Goal: Task Accomplishment & Management: Complete application form

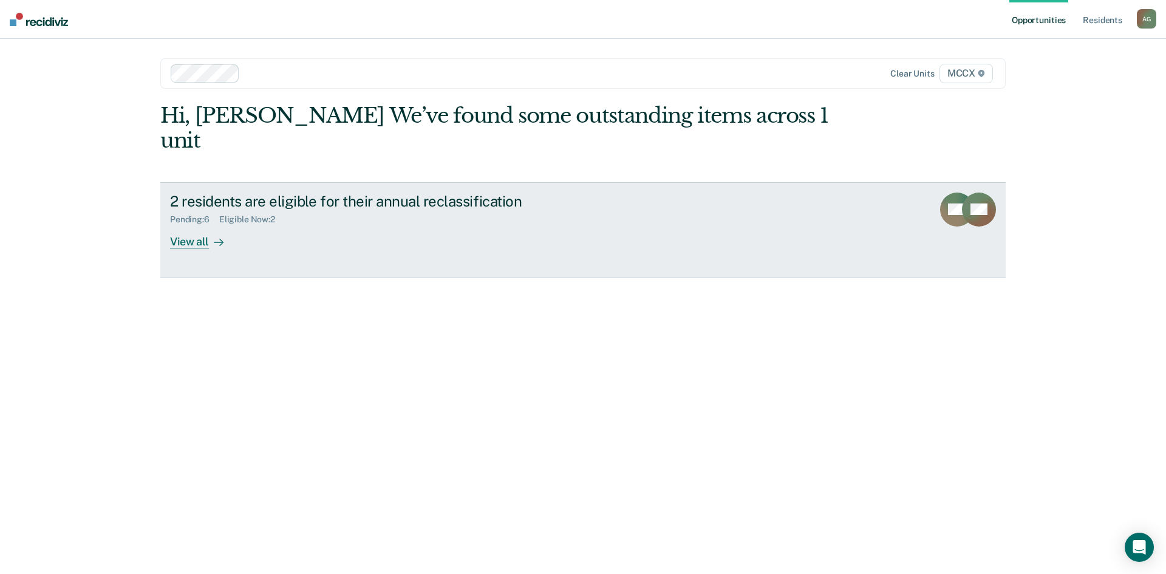
click at [202, 225] on div "View all" at bounding box center [204, 237] width 68 height 24
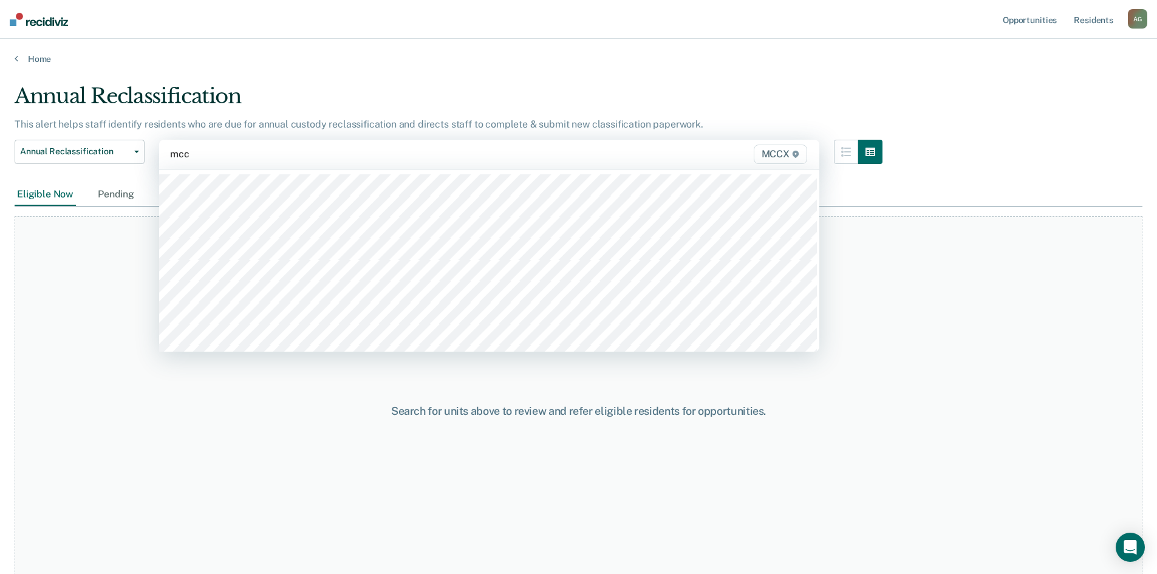
type input "mccx"
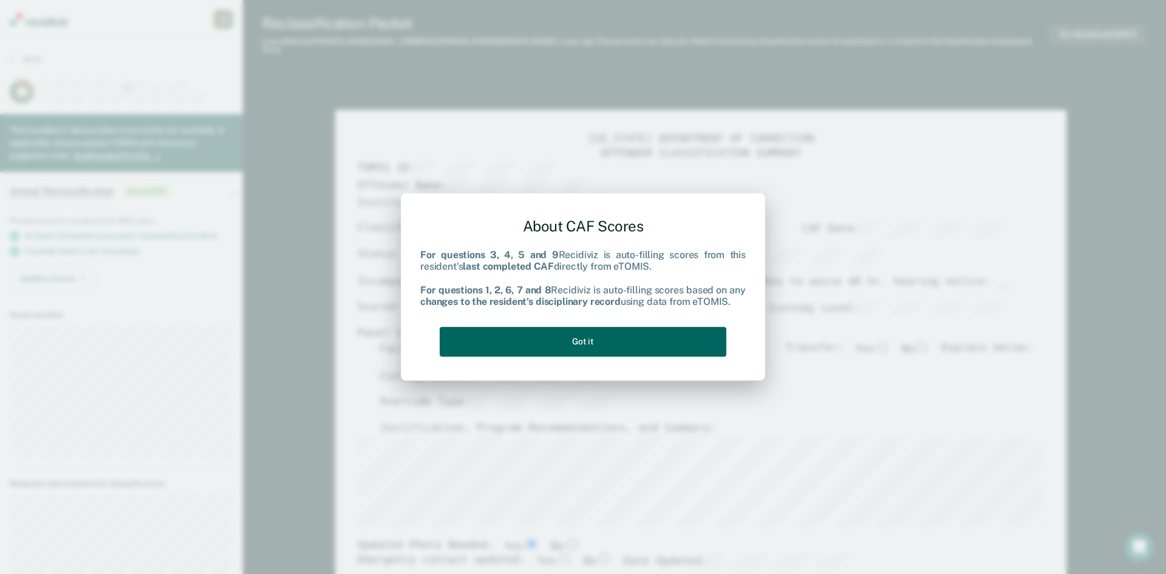
click at [587, 338] on button "Got it" at bounding box center [583, 342] width 287 height 30
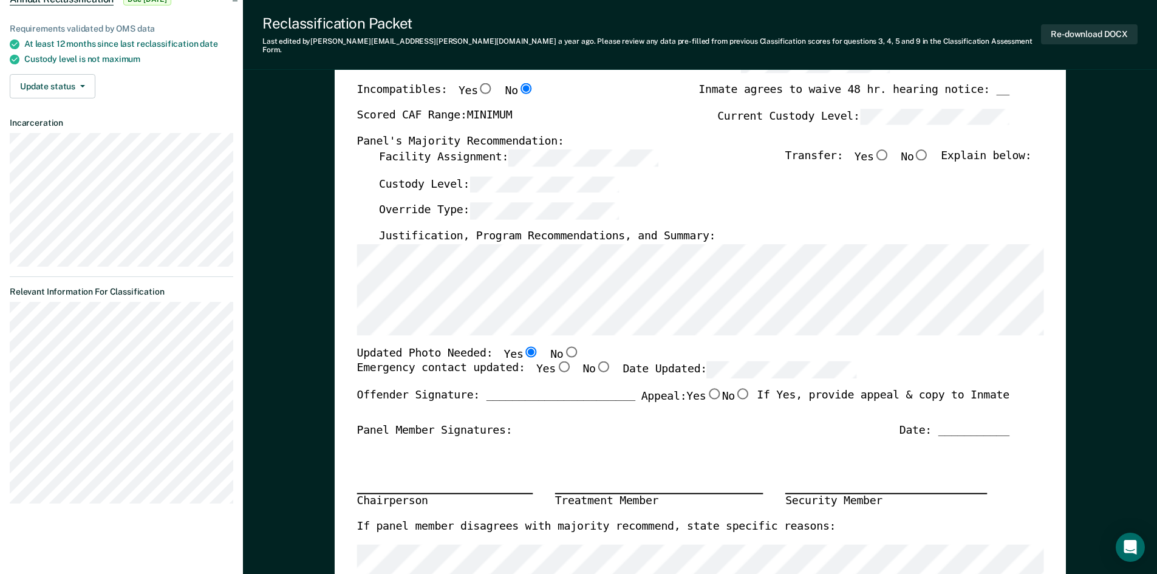
scroll to position [243, 0]
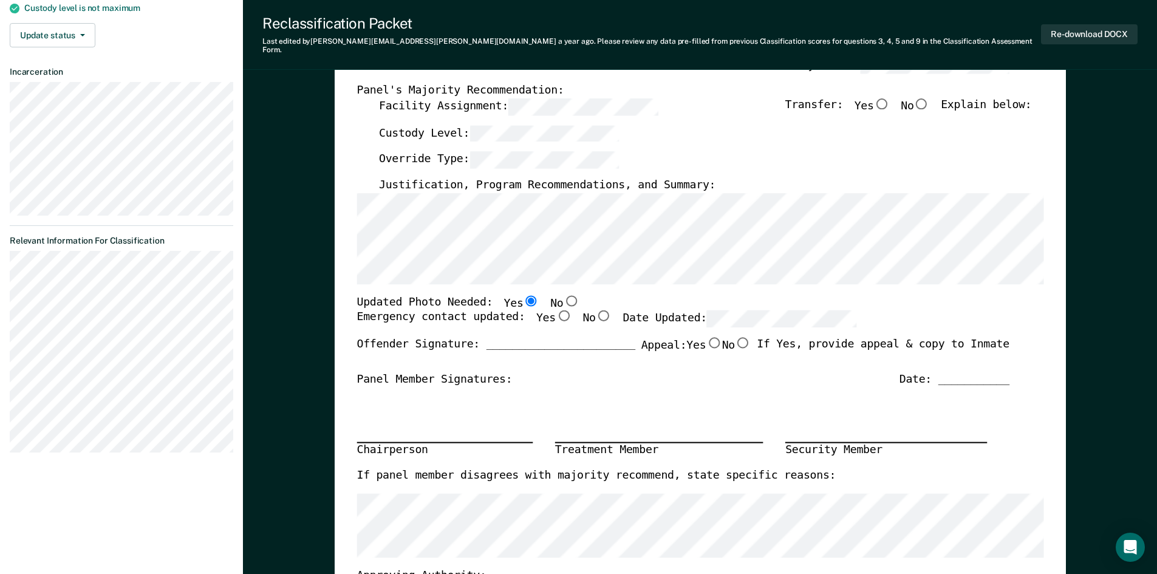
click at [555, 310] on input "Yes" at bounding box center [563, 315] width 16 height 11
type textarea "x"
radio input "true"
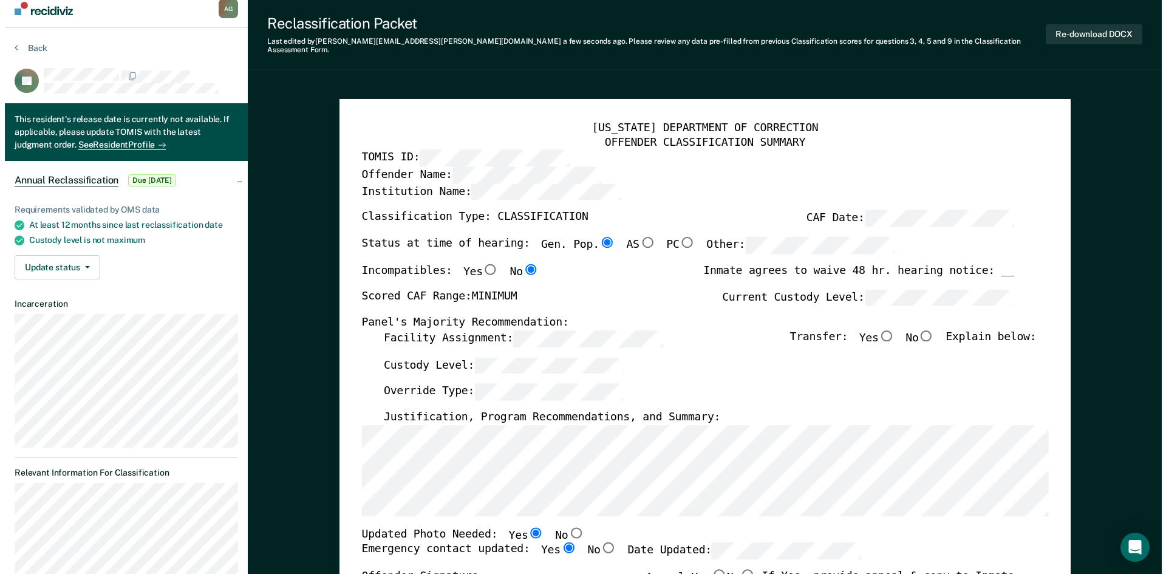
scroll to position [0, 0]
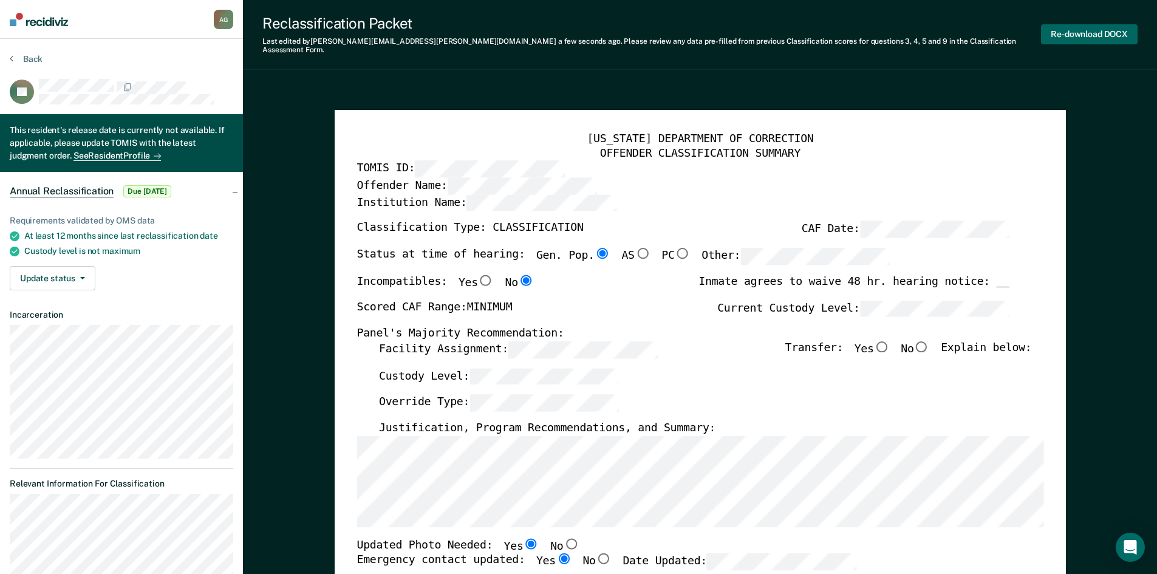
click at [1094, 32] on button "Re-download DOCX" at bounding box center [1089, 34] width 97 height 20
type textarea "x"
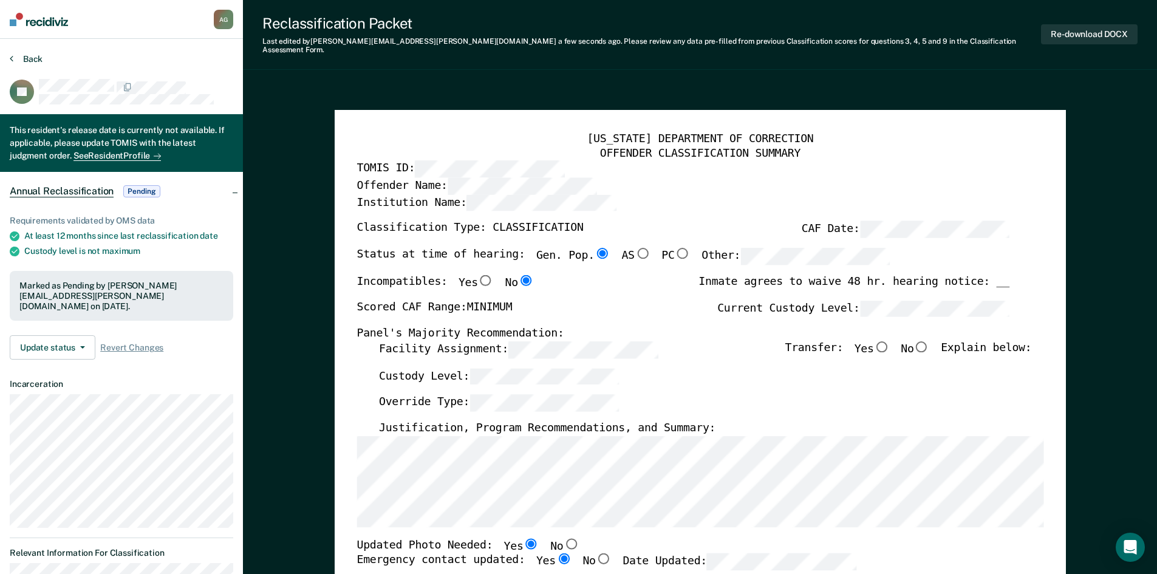
click at [26, 55] on button "Back" at bounding box center [26, 58] width 33 height 11
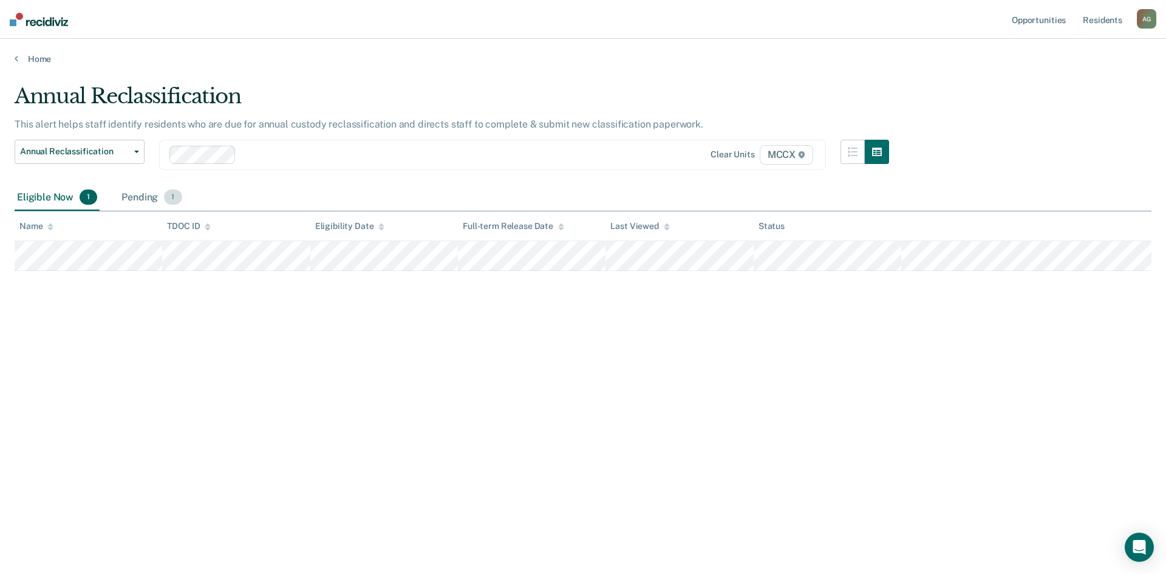
click at [138, 198] on div "Pending 1" at bounding box center [151, 198] width 65 height 27
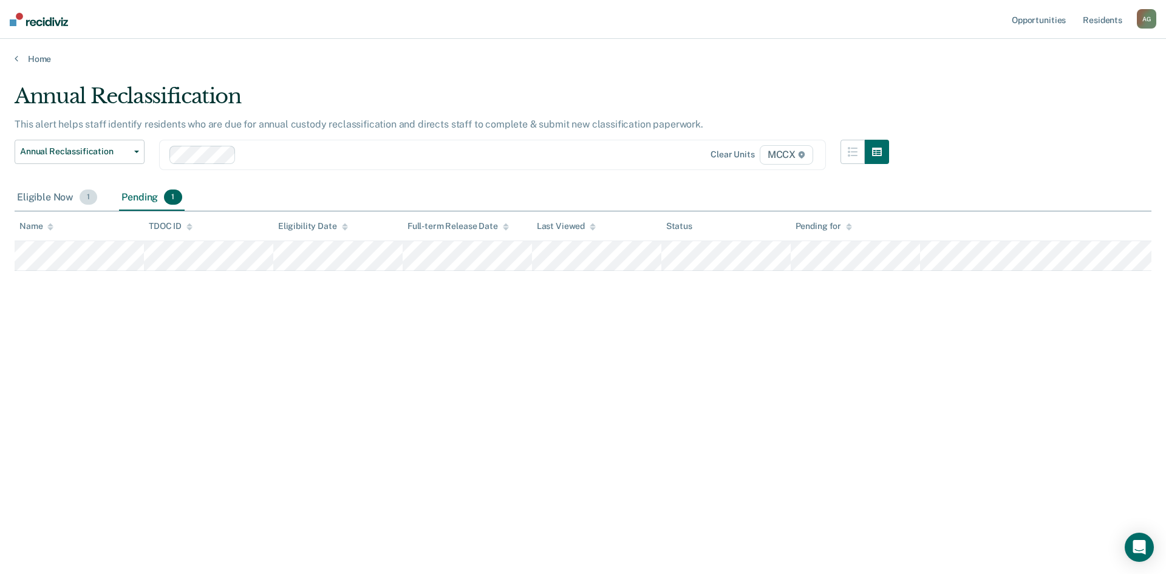
click at [58, 195] on div "Eligible Now 1" at bounding box center [57, 198] width 85 height 27
